Goal: Information Seeking & Learning: Learn about a topic

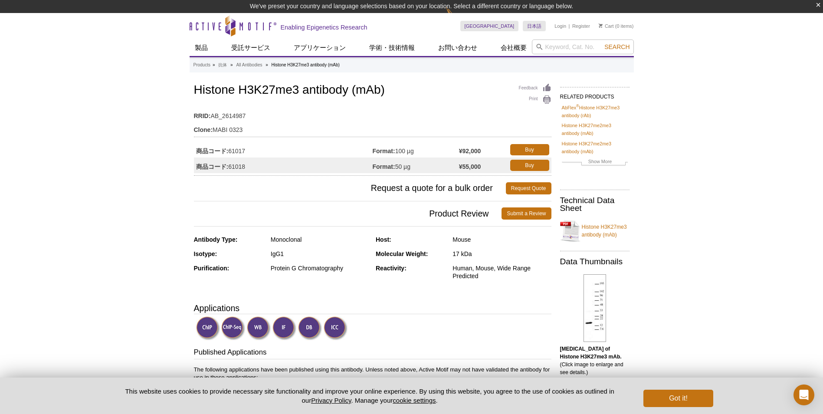
click at [231, 92] on h1 "Histone H3K27me3 antibody (mAb)" at bounding box center [373, 90] width 358 height 15
copy h1 "Histone H3K27me3 antibody (mAb)"
click at [361, 117] on td "RRID: AB_2614987" at bounding box center [373, 114] width 358 height 14
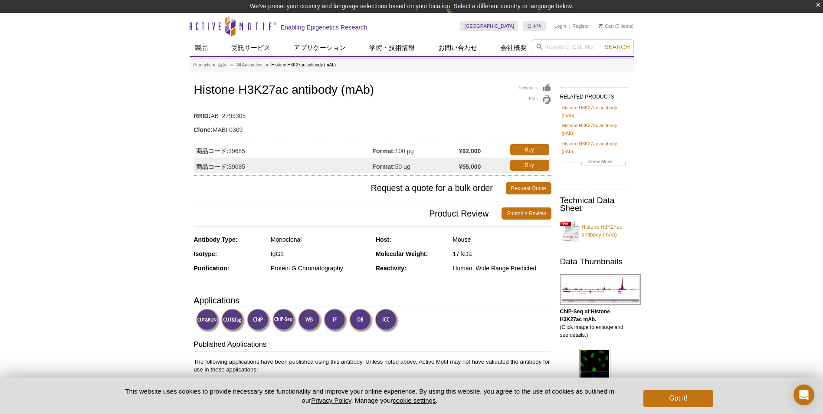
click at [275, 89] on h1 "Histone H3K27ac antibody (mAb)" at bounding box center [373, 90] width 358 height 15
copy h1 "Histone H3K27ac antibody (mAb)"
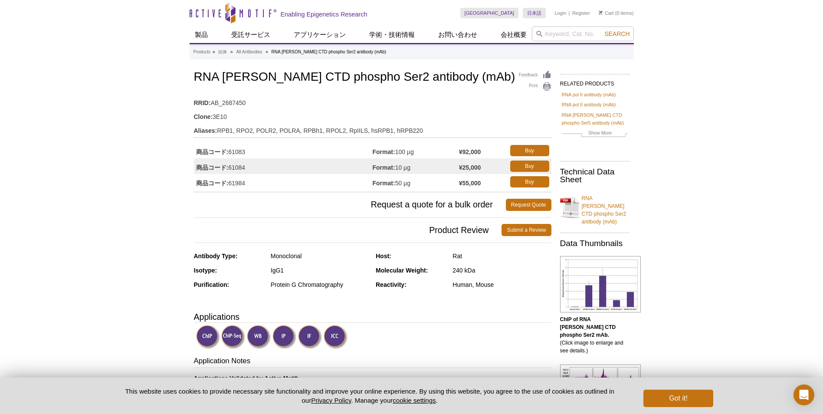
click at [259, 77] on h1 "RNA [PERSON_NAME] CTD phospho Ser2 antibody (mAb)" at bounding box center [373, 77] width 358 height 15
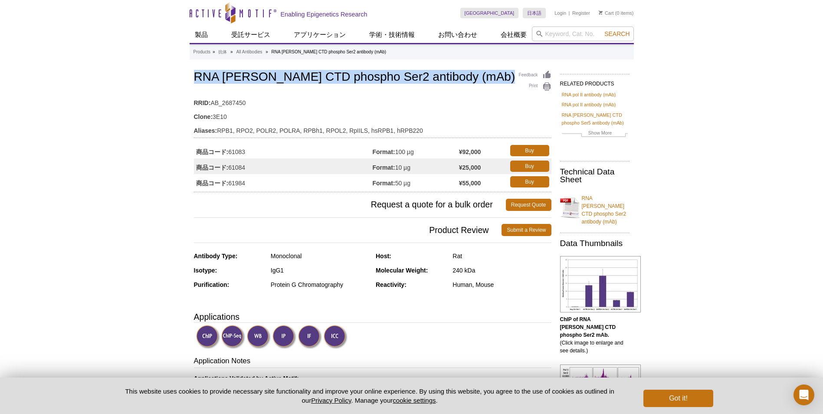
click at [259, 77] on h1 "RNA [PERSON_NAME] CTD phospho Ser2 antibody (mAb)" at bounding box center [373, 77] width 358 height 15
copy h1 "RNA pol II CTD phospho Ser2 antibody (mAb)"
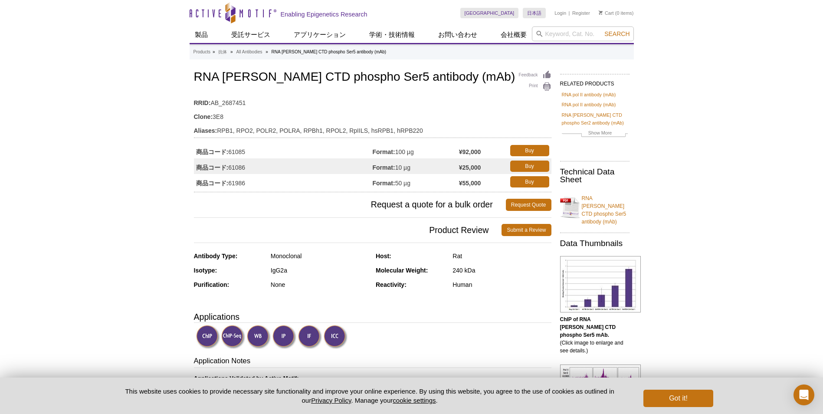
click at [300, 83] on h1 "RNA [PERSON_NAME] CTD phospho Ser5 antibody (mAb)" at bounding box center [373, 77] width 358 height 15
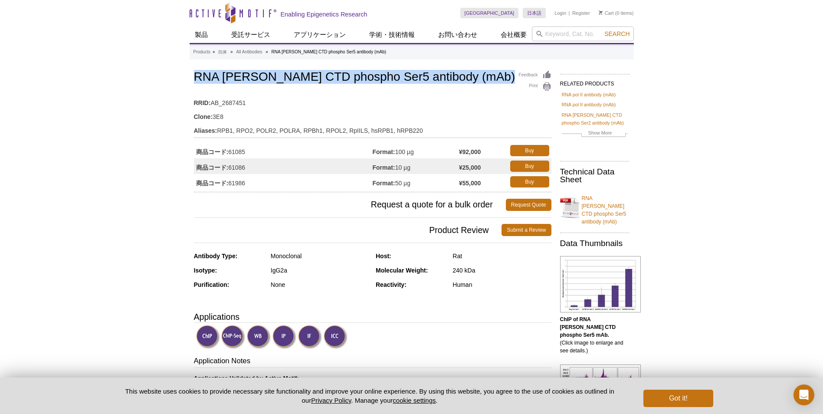
click at [300, 83] on h1 "RNA pol II CTD phospho Ser5 antibody (mAb)" at bounding box center [373, 77] width 358 height 15
copy h1 "RNA pol II CTD phospho Ser5 antibody (mAb)"
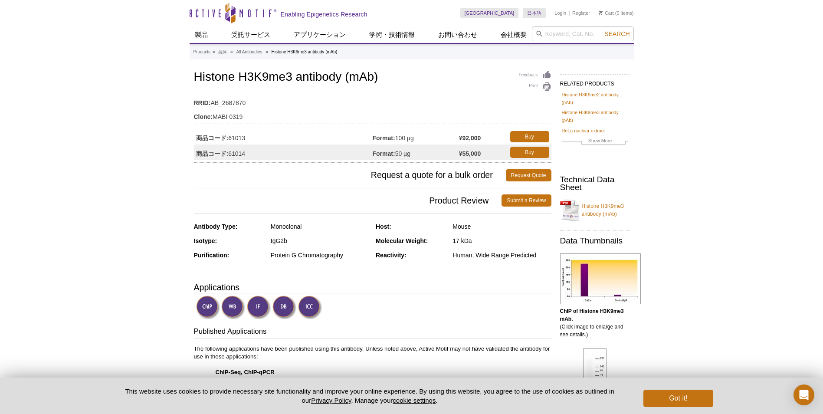
click at [202, 80] on h1 "Histone H3K9me3 antibody (mAb)" at bounding box center [373, 77] width 358 height 15
copy h1 "Histone H3K9me3 antibody (mAb)"
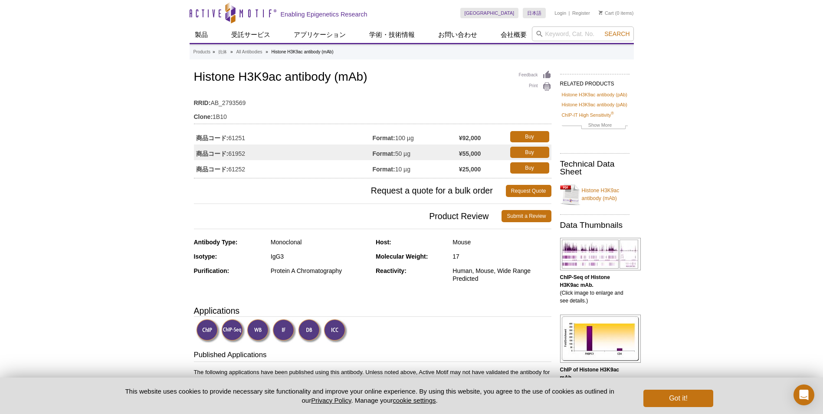
click at [314, 72] on h1 "Histone H3K9ac antibody (mAb)" at bounding box center [373, 77] width 358 height 15
click at [312, 75] on h1 "Histone H3K9ac antibody (mAb)" at bounding box center [373, 77] width 358 height 15
drag, startPoint x: 312, startPoint y: 75, endPoint x: 327, endPoint y: 77, distance: 14.9
click at [327, 77] on h1 "Histone H3K9ac antibody (mAb)" at bounding box center [373, 77] width 358 height 15
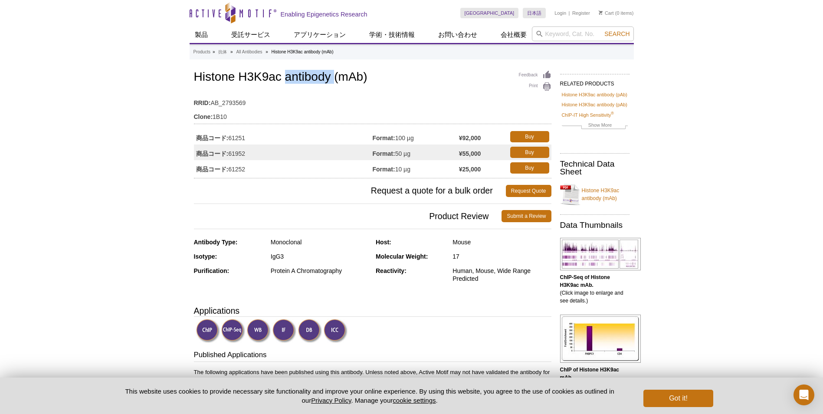
click at [327, 77] on h1 "Histone H3K9ac antibody (mAb)" at bounding box center [373, 77] width 358 height 15
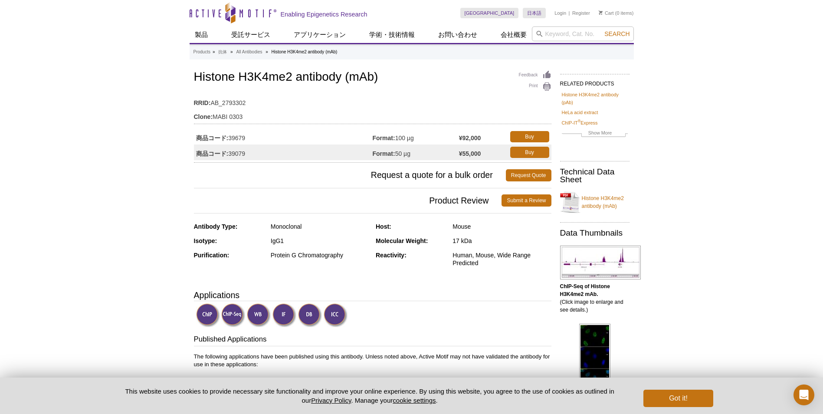
click at [326, 81] on h1 "Histone H3K4me2 antibody (mAb)" at bounding box center [373, 77] width 358 height 15
copy h1 "Histone H3K4me2 antibody (mAb)"
drag, startPoint x: 84, startPoint y: 253, endPoint x: 156, endPoint y: 257, distance: 72.2
